Goal: Find specific fact

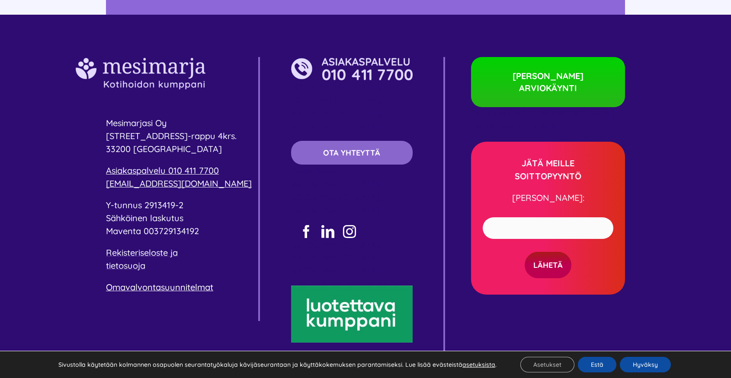
scroll to position [2601, 0]
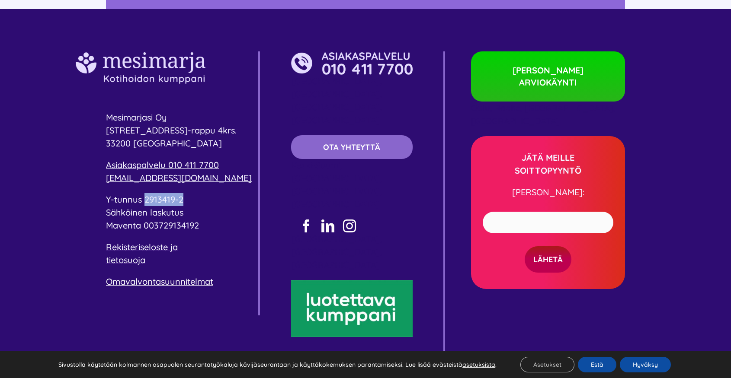
drag, startPoint x: 190, startPoint y: 186, endPoint x: 146, endPoint y: 189, distance: 44.7
click at [146, 193] on p "Y-tunnus 2913419-2 Sähköinen laskutus Maventa 003729134192" at bounding box center [182, 212] width 152 height 39
copy span "2913419-2"
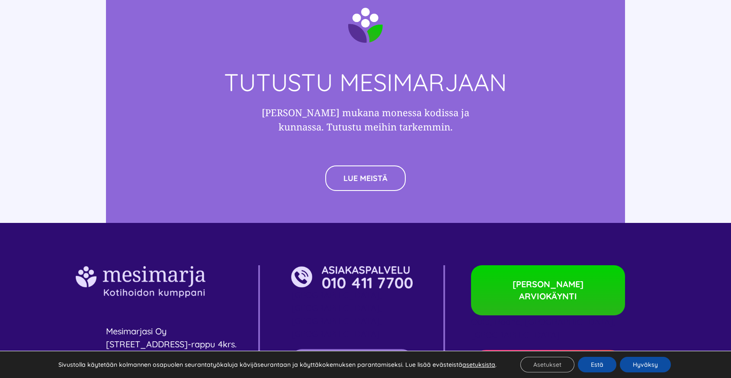
scroll to position [2385, 0]
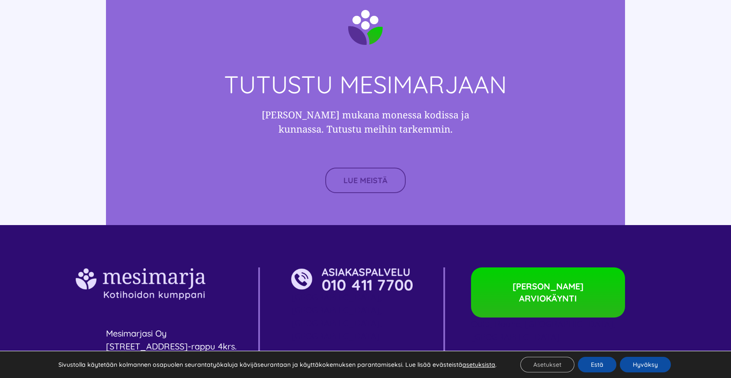
click at [349, 176] on link "LUE MEISTÄ" at bounding box center [365, 181] width 80 height 26
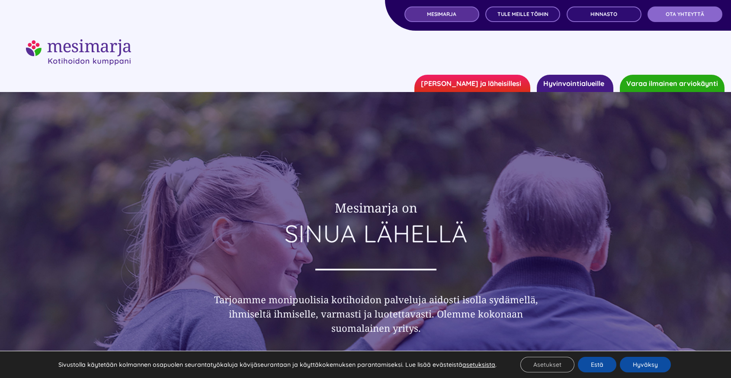
click at [447, 15] on span "MESIMARJA" at bounding box center [441, 14] width 29 height 6
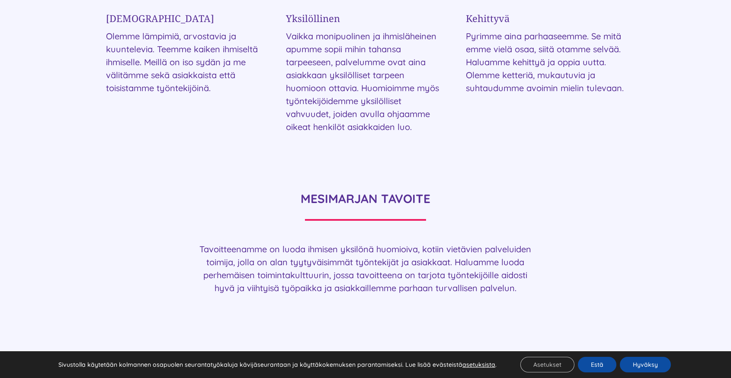
scroll to position [1760, 0]
